Goal: Task Accomplishment & Management: Complete application form

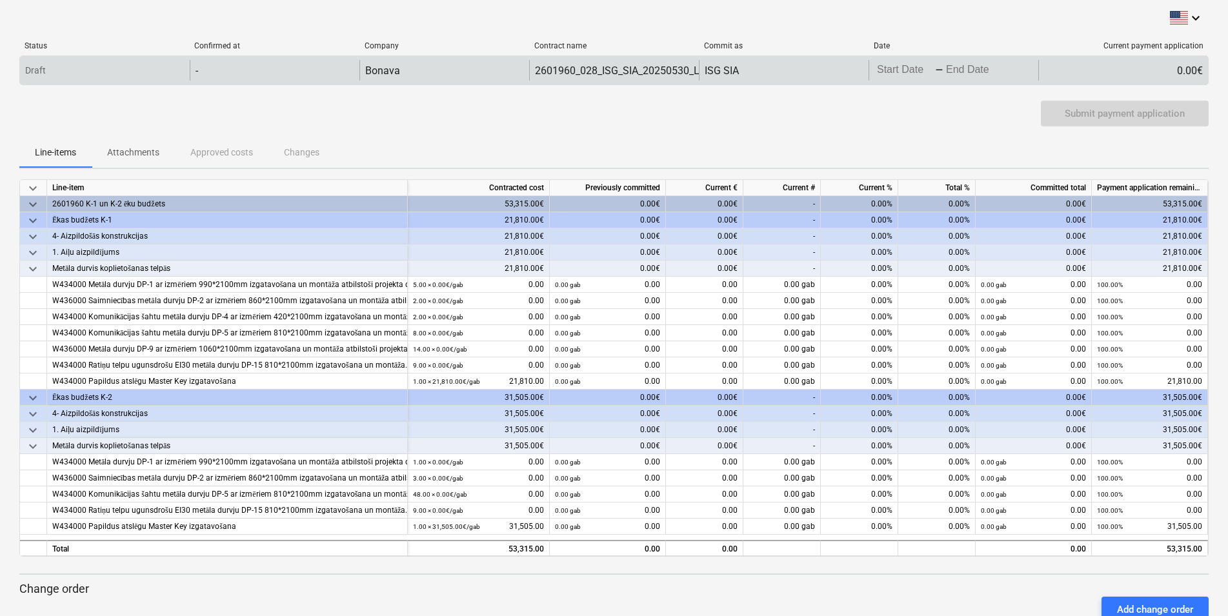
drag, startPoint x: 935, startPoint y: 54, endPoint x: 933, endPoint y: 62, distance: 8.8
click at [934, 59] on div "Status Confirmed at Company Contract name Commit as Date Current payment applic…" at bounding box center [613, 65] width 1189 height 49
click at [930, 68] on input "Start Date" at bounding box center [904, 70] width 61 height 18
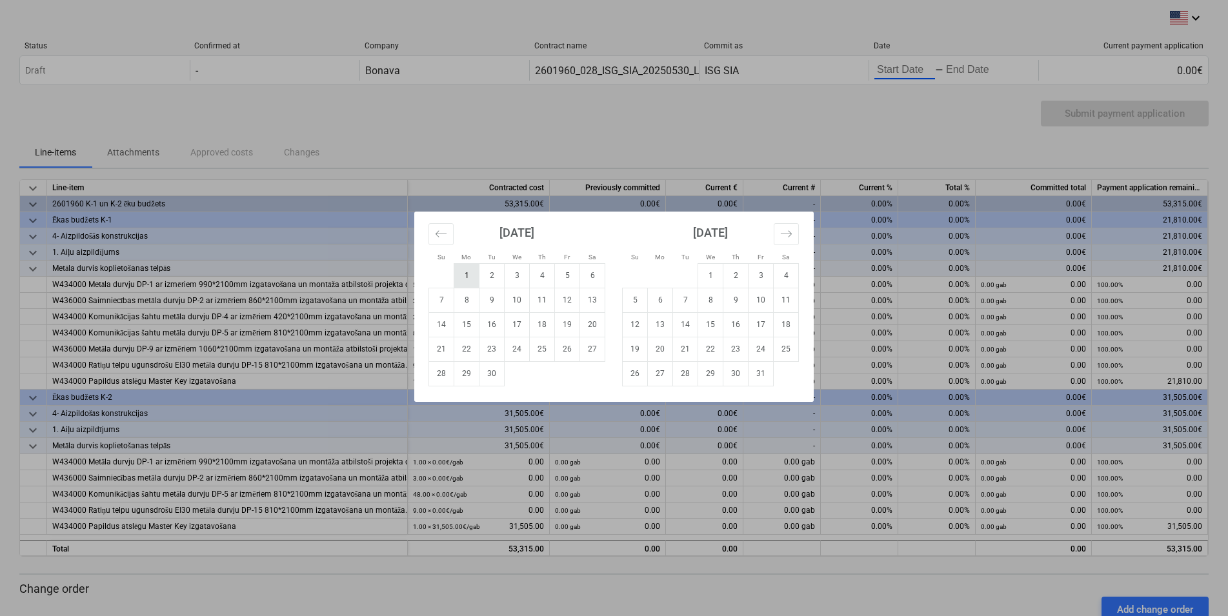
click at [466, 274] on td "1" at bounding box center [466, 275] width 25 height 25
type input "[DATE]"
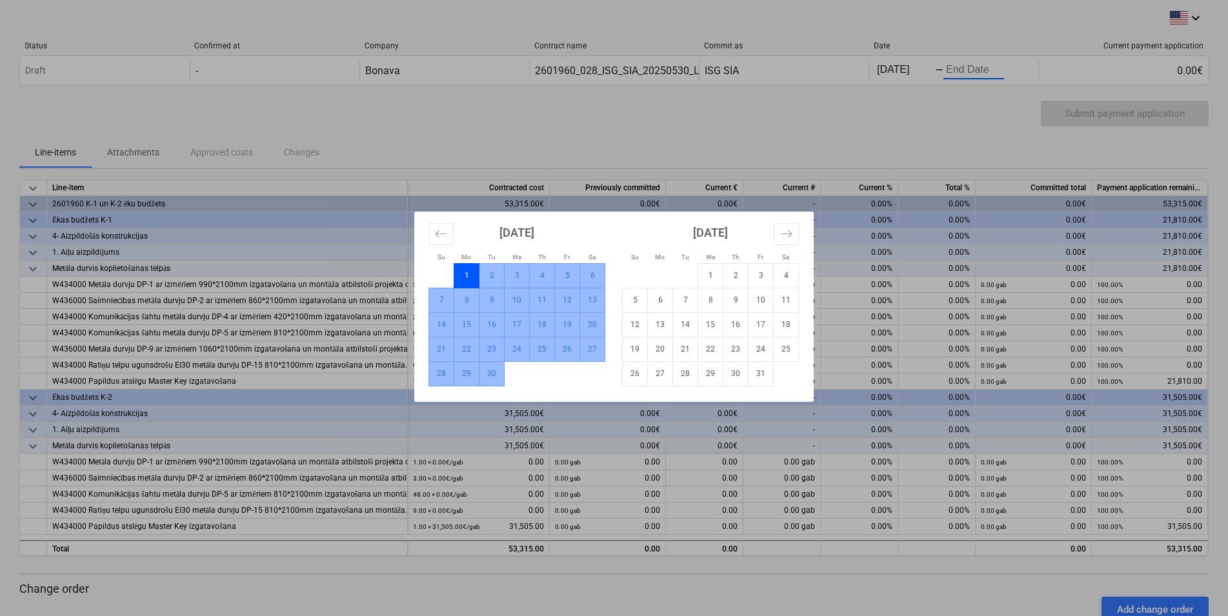
click at [492, 372] on td "30" at bounding box center [491, 373] width 25 height 25
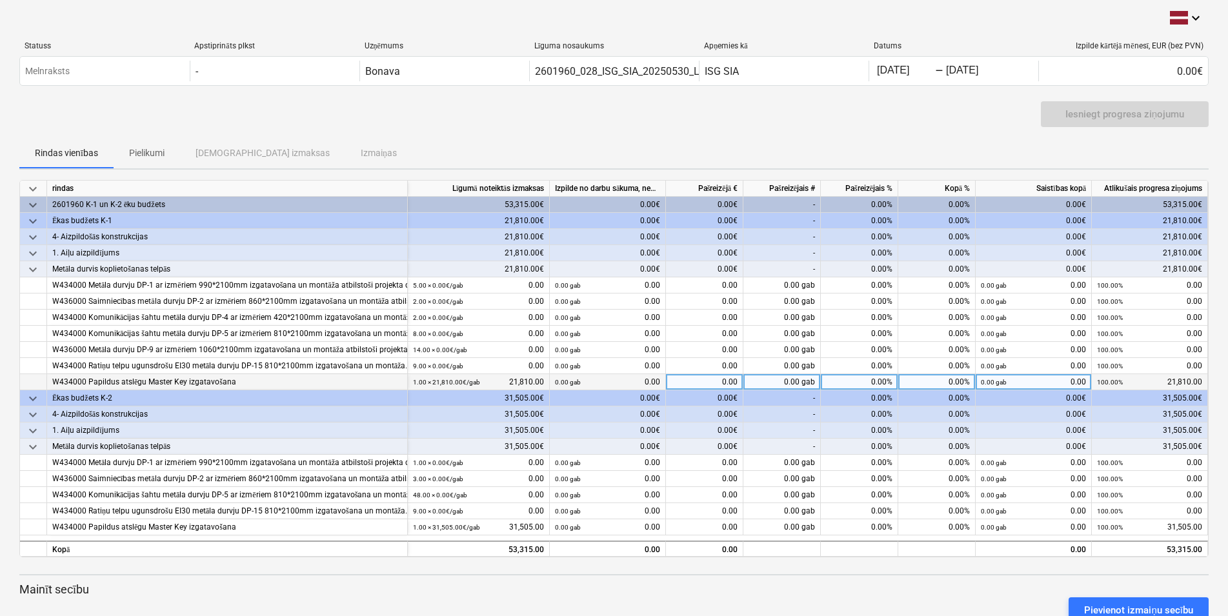
click at [794, 383] on div "0.00 gab" at bounding box center [781, 382] width 77 height 16
type input "0.55"
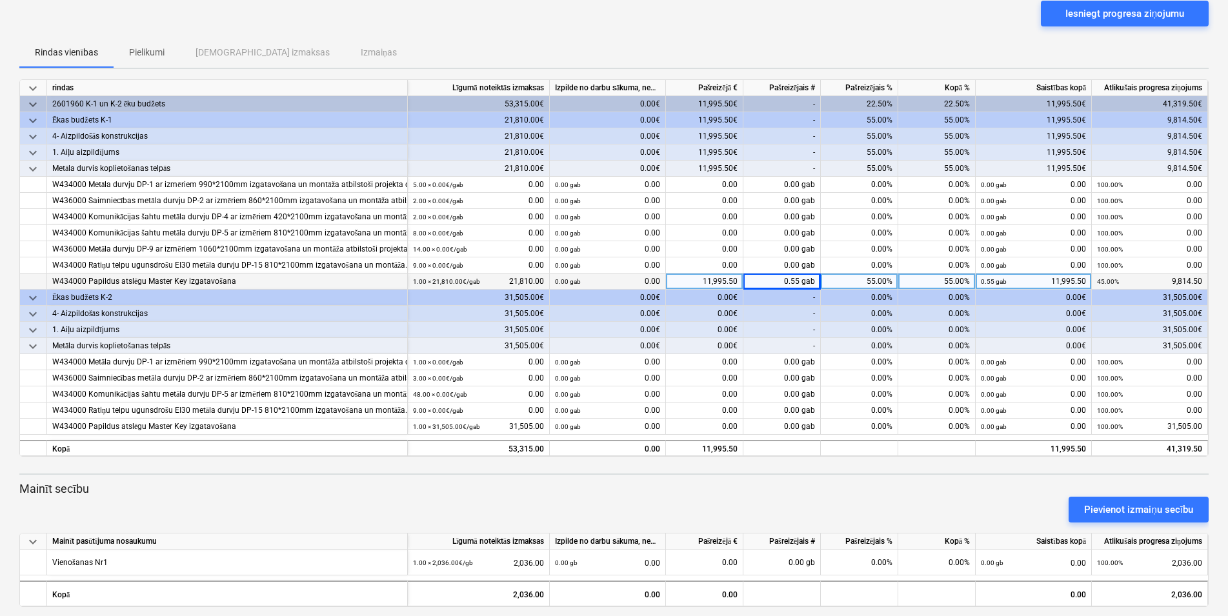
scroll to position [123, 0]
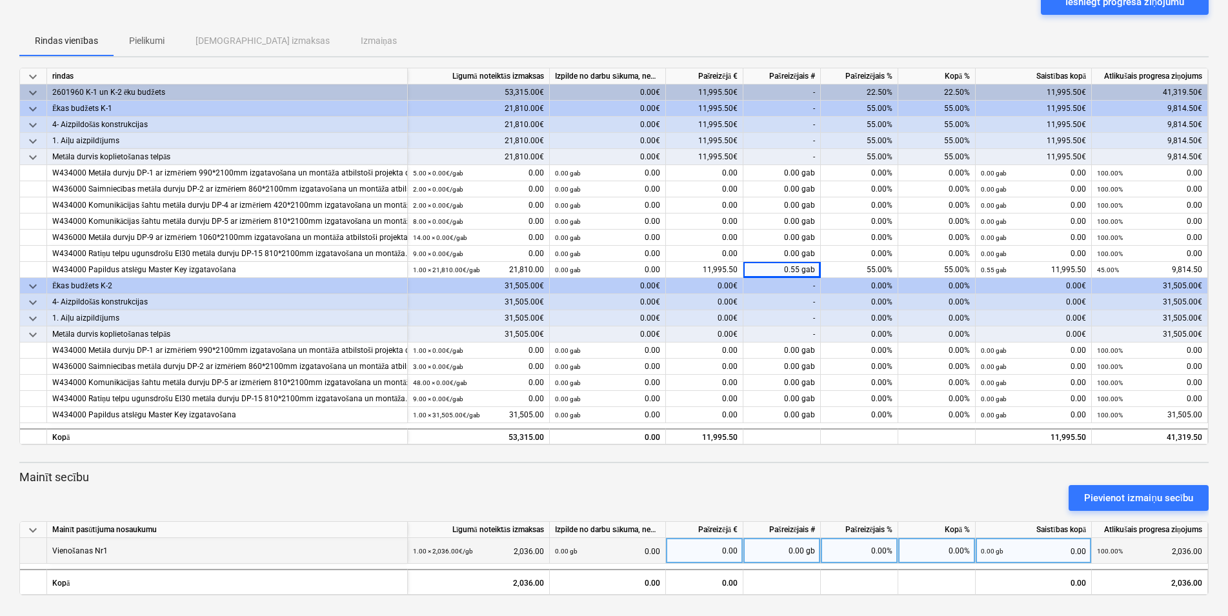
click at [794, 542] on div "0.00 gb" at bounding box center [781, 551] width 77 height 26
type input "0.55"
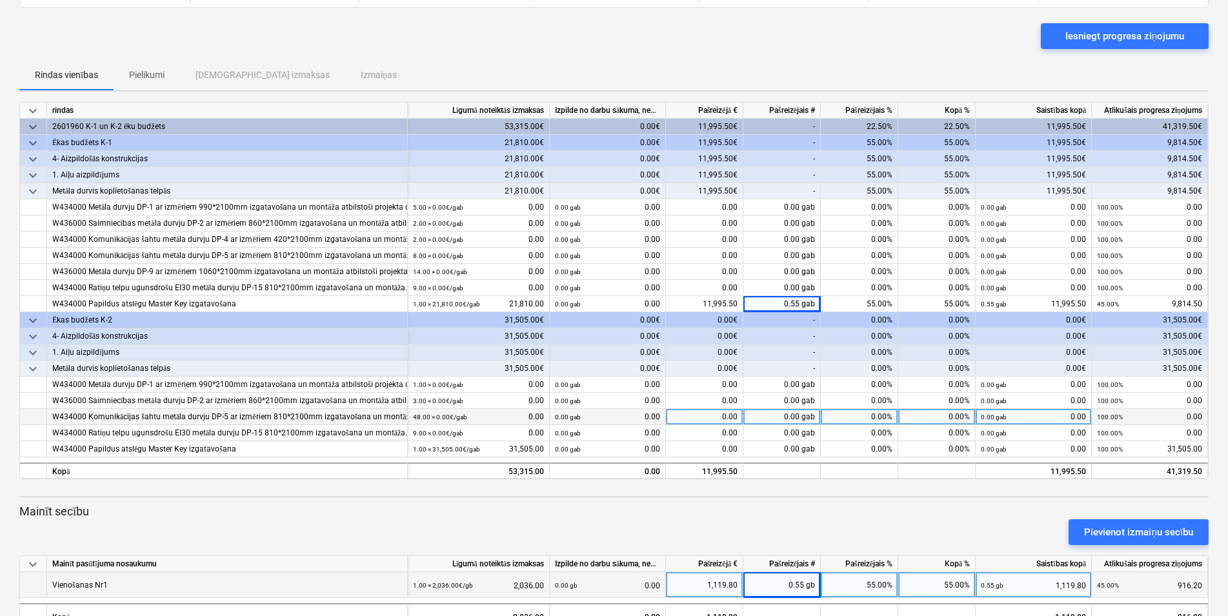
scroll to position [0, 0]
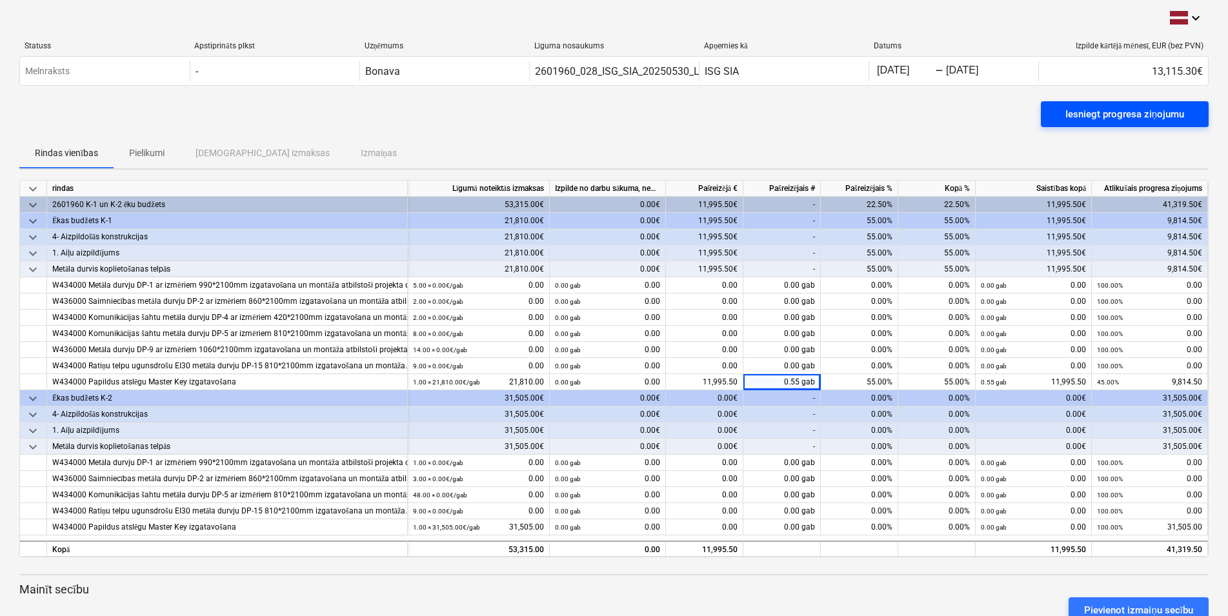
click at [1093, 109] on div "Iesniegt progresa ziņojumu" at bounding box center [1124, 114] width 119 height 17
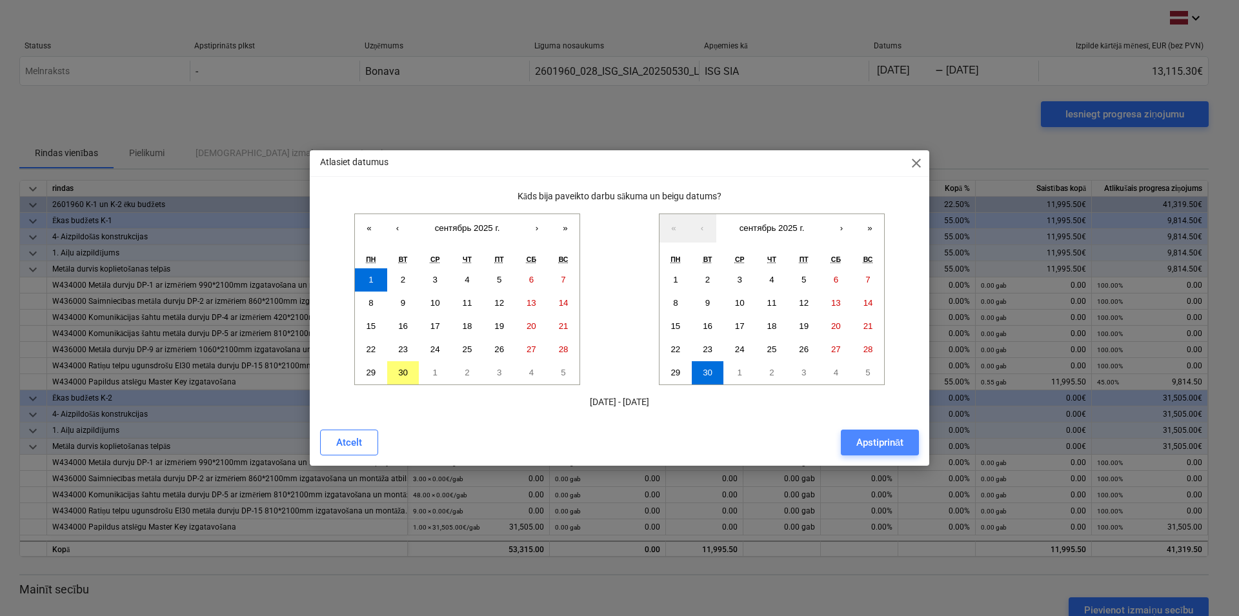
click at [885, 436] on div "Apstiprināt" at bounding box center [879, 442] width 47 height 17
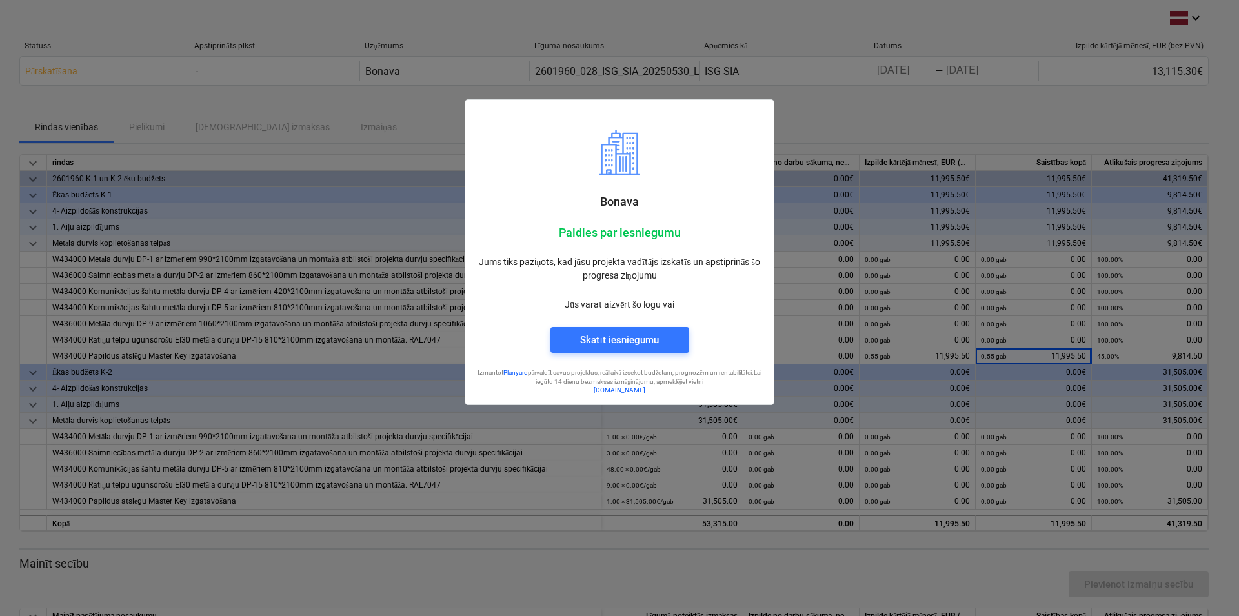
click at [855, 110] on div at bounding box center [619, 308] width 1239 height 616
click at [943, 195] on div at bounding box center [619, 308] width 1239 height 616
click at [636, 343] on div "Skatīt iesniegumu" at bounding box center [619, 340] width 78 height 17
